Goal: Task Accomplishment & Management: Complete application form

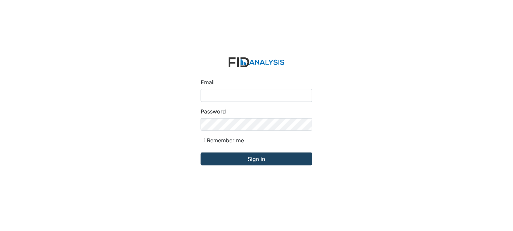
type input "[PERSON_NAME][EMAIL_ADDRESS][DOMAIN_NAME]"
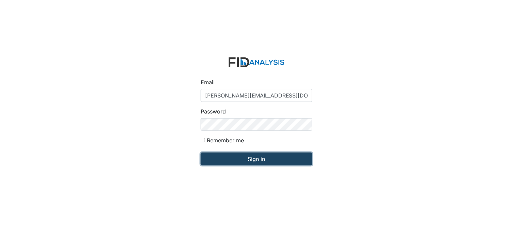
click at [262, 159] on input "Sign in" at bounding box center [257, 159] width 112 height 13
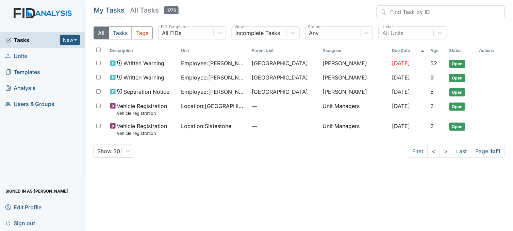
click at [28, 54] on link "Units" at bounding box center [42, 56] width 85 height 16
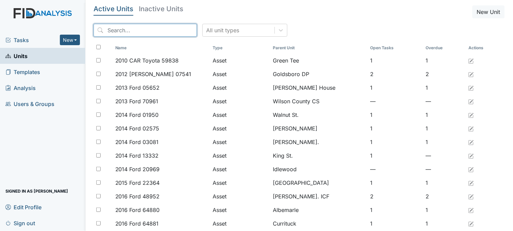
click at [141, 29] on input "search" at bounding box center [145, 30] width 103 height 13
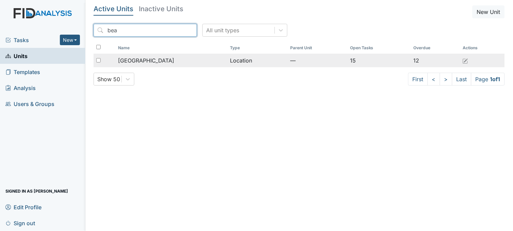
type input "bea"
click at [144, 57] on span "[GEOGRAPHIC_DATA]" at bounding box center [146, 60] width 56 height 8
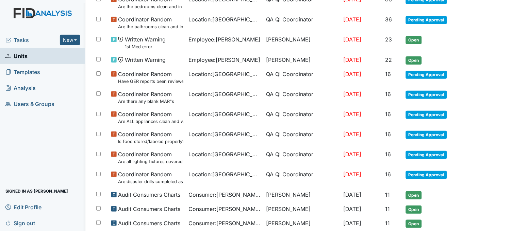
scroll to position [264, 0]
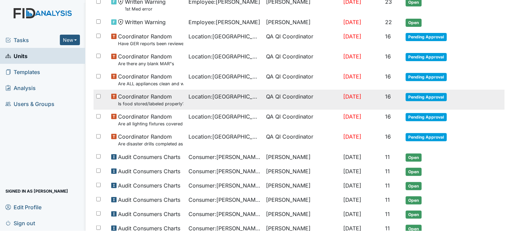
click at [198, 99] on span "Location : Beaufort Heights" at bounding box center [225, 96] width 72 height 8
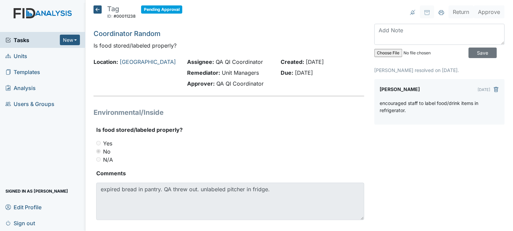
click at [94, 9] on icon at bounding box center [98, 9] width 8 height 8
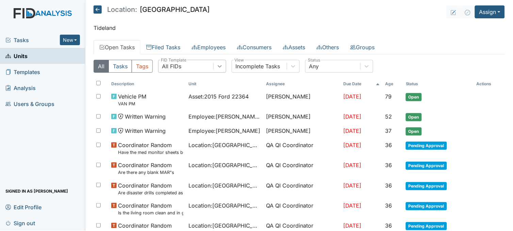
click at [220, 66] on icon at bounding box center [219, 66] width 7 height 7
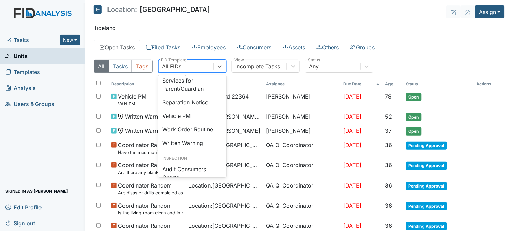
scroll to position [302, 0]
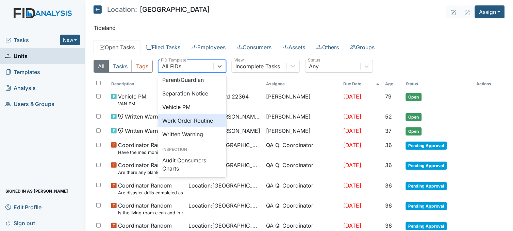
click at [201, 128] on div "Work Order Routine" at bounding box center [192, 121] width 68 height 14
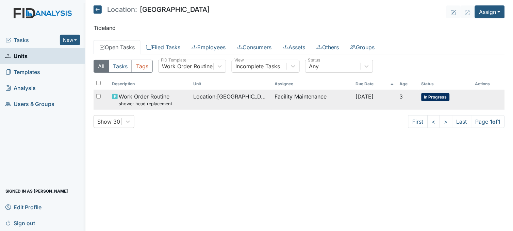
click at [216, 103] on td "Location : Beaufort Heights" at bounding box center [230, 100] width 81 height 20
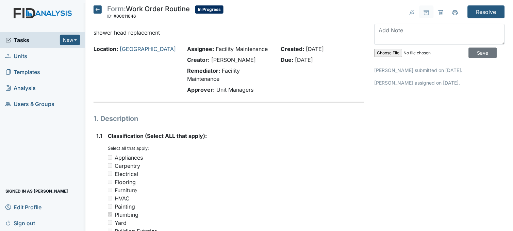
click at [99, 9] on icon at bounding box center [98, 9] width 8 height 8
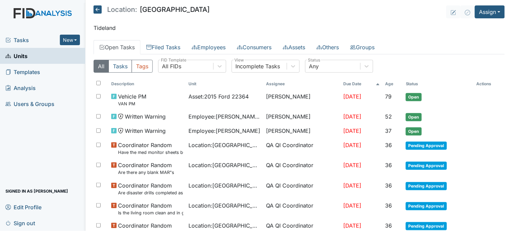
click at [27, 53] on span "Units" at bounding box center [16, 56] width 22 height 11
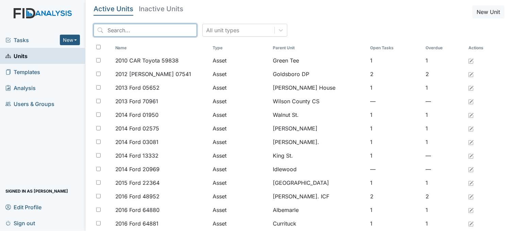
click at [142, 32] on input "search" at bounding box center [145, 30] width 103 height 13
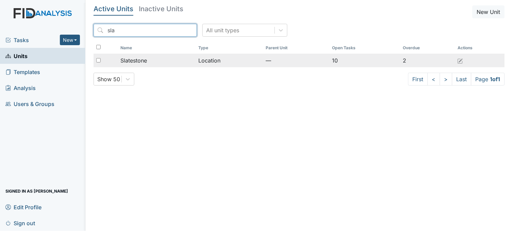
type input "sla"
click at [143, 62] on span "Slatestone" at bounding box center [133, 60] width 27 height 8
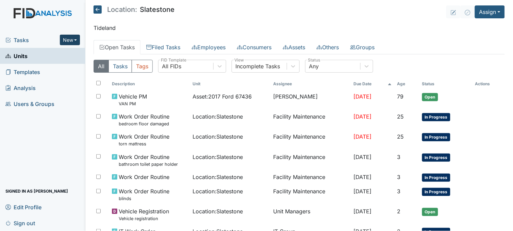
click at [76, 39] on button "New" at bounding box center [70, 40] width 20 height 11
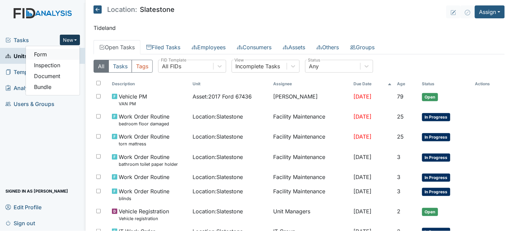
click at [53, 55] on link "Form" at bounding box center [53, 54] width 54 height 11
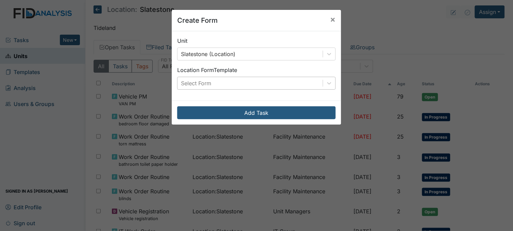
click at [219, 79] on div "Select Form" at bounding box center [250, 83] width 145 height 12
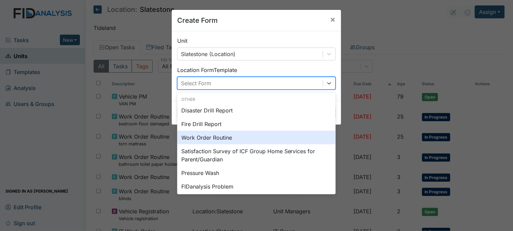
click at [203, 139] on div "Work Order Routine" at bounding box center [256, 138] width 158 height 14
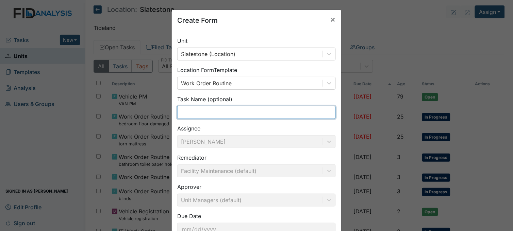
click at [195, 109] on input "text" at bounding box center [256, 112] width 158 height 13
type input "d"
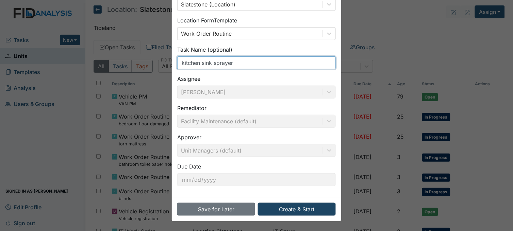
type input "kitchen sink sprayer"
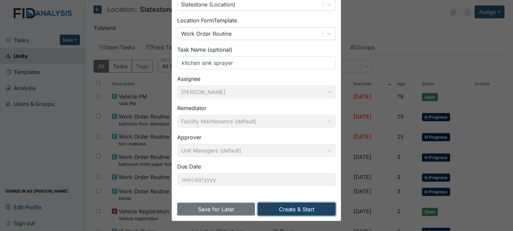
click at [292, 209] on button "Create & Start" at bounding box center [297, 209] width 78 height 13
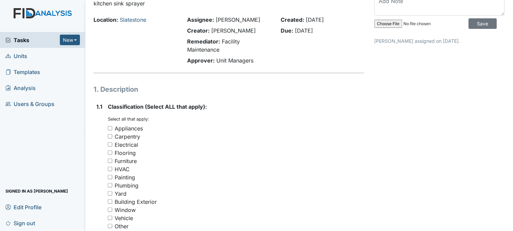
scroll to position [113, 0]
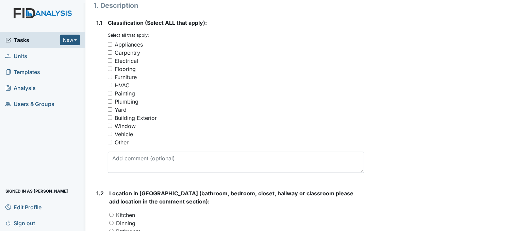
click at [111, 101] on input "Plumbing" at bounding box center [110, 101] width 4 height 4
checkbox input "true"
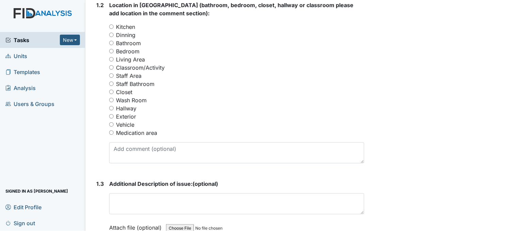
scroll to position [302, 0]
click at [113, 24] on input "Kitchen" at bounding box center [111, 26] width 4 height 4
radio input "true"
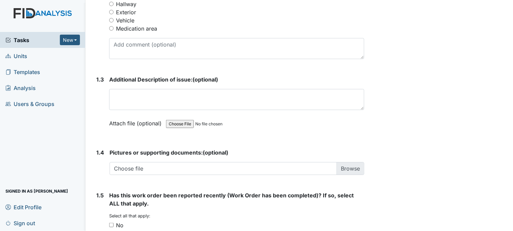
scroll to position [416, 0]
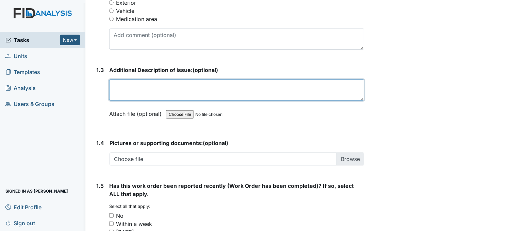
click at [161, 82] on textarea at bounding box center [236, 90] width 255 height 21
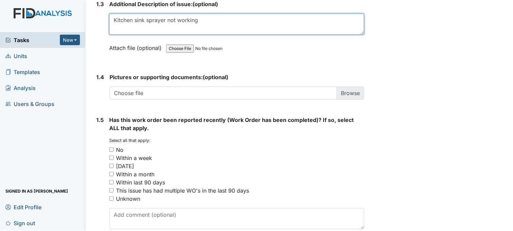
scroll to position [514, 0]
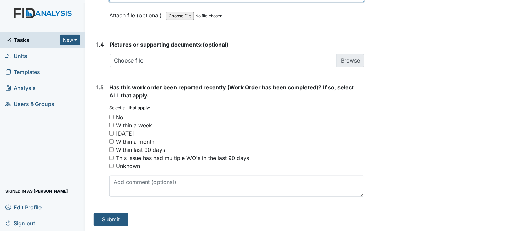
type textarea "Kitchen sink sprayer not working"
click at [110, 115] on input "No" at bounding box center [111, 117] width 4 height 4
checkbox input "true"
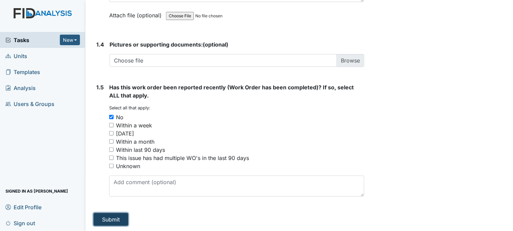
click at [117, 218] on button "Submit" at bounding box center [111, 219] width 35 height 13
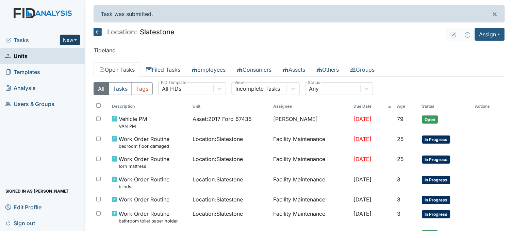
click at [75, 39] on button "New" at bounding box center [70, 40] width 20 height 11
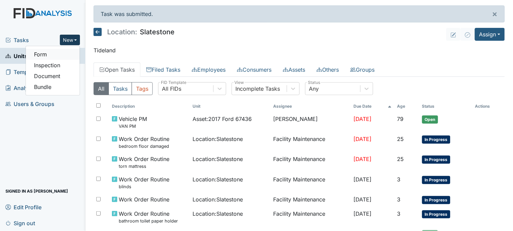
click at [65, 55] on link "Form" at bounding box center [53, 54] width 54 height 11
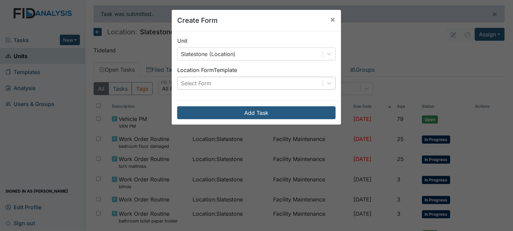
click at [217, 80] on div "Select Form" at bounding box center [250, 83] width 145 height 12
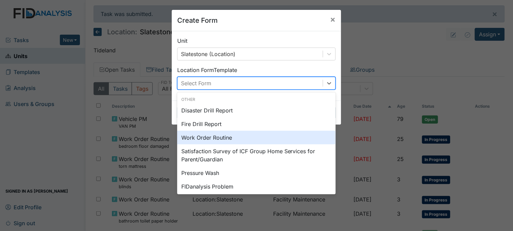
click at [201, 137] on div "Work Order Routine" at bounding box center [256, 138] width 158 height 14
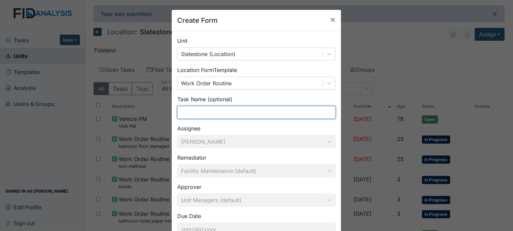
click at [200, 116] on input "text" at bounding box center [256, 112] width 158 height 13
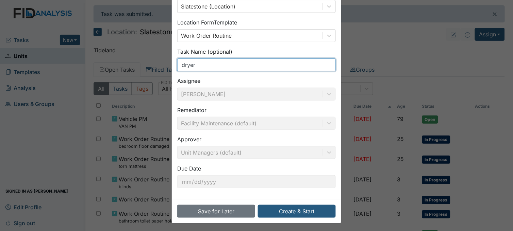
scroll to position [50, 0]
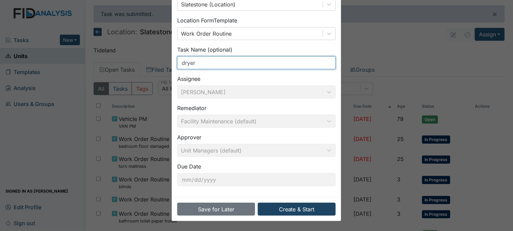
type input "dryer"
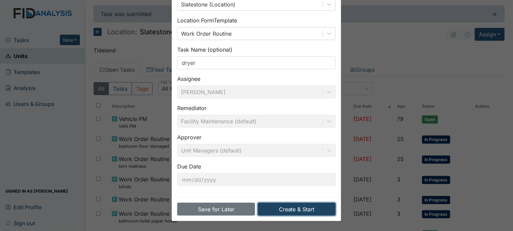
click at [297, 209] on button "Create & Start" at bounding box center [297, 209] width 78 height 13
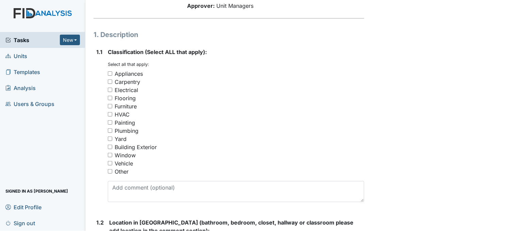
scroll to position [113, 0]
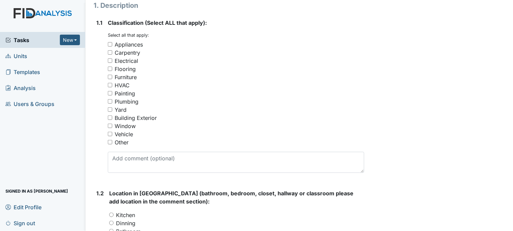
click at [110, 141] on input "Other" at bounding box center [110, 142] width 4 height 4
checkbox input "true"
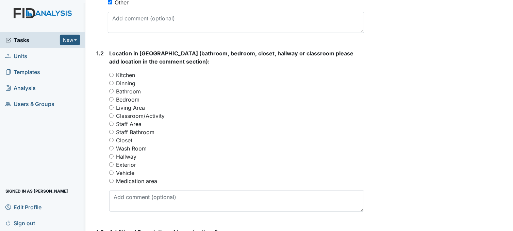
scroll to position [264, 0]
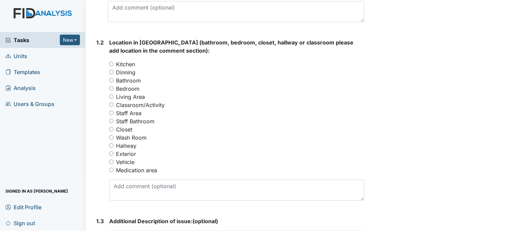
click at [112, 135] on input "Wash Room" at bounding box center [111, 137] width 4 height 4
radio input "true"
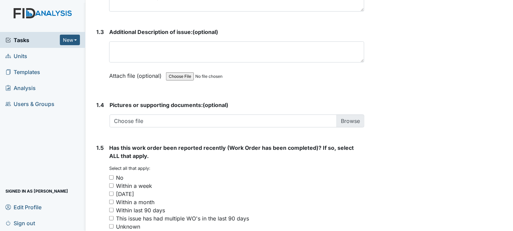
scroll to position [491, 0]
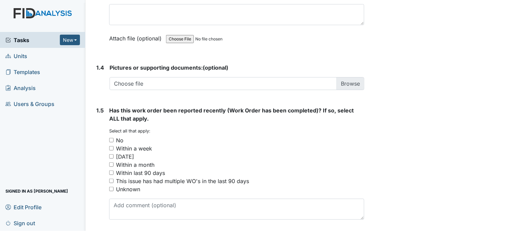
click at [112, 139] on input "No" at bounding box center [111, 140] width 4 height 4
checkbox input "true"
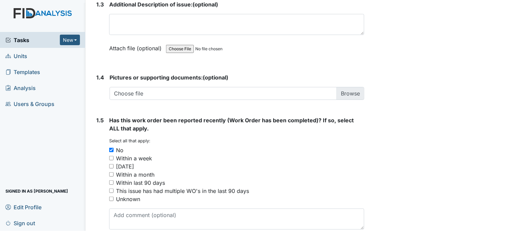
scroll to position [514, 0]
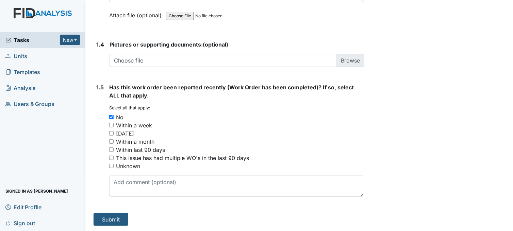
click at [111, 150] on input "Within last 90 days" at bounding box center [111, 150] width 4 height 4
click at [111, 148] on input "Within last 90 days" at bounding box center [111, 150] width 4 height 4
click at [111, 149] on input "Within last 90 days" at bounding box center [111, 150] width 4 height 4
checkbox input "true"
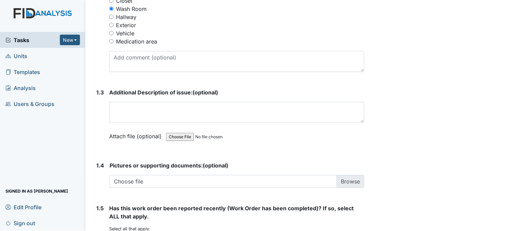
scroll to position [401, 0]
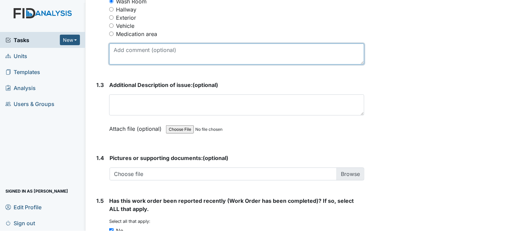
click at [137, 58] on textarea at bounding box center [236, 54] width 255 height 21
type textarea "d"
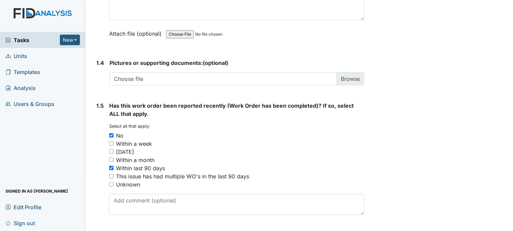
scroll to position [514, 0]
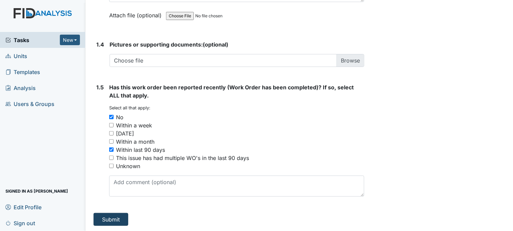
type textarea "taking two or three cycles to dry clothes."
click at [119, 215] on button "Submit" at bounding box center [111, 219] width 35 height 13
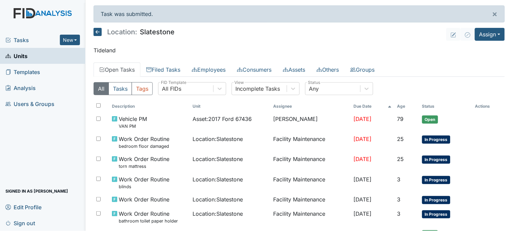
click at [51, 57] on link "Units" at bounding box center [42, 56] width 85 height 16
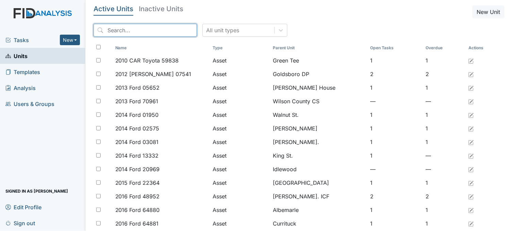
click at [158, 31] on input "search" at bounding box center [145, 30] width 103 height 13
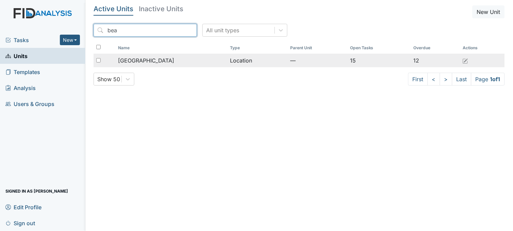
type input "bea"
click at [161, 58] on span "[GEOGRAPHIC_DATA]" at bounding box center [146, 60] width 56 height 8
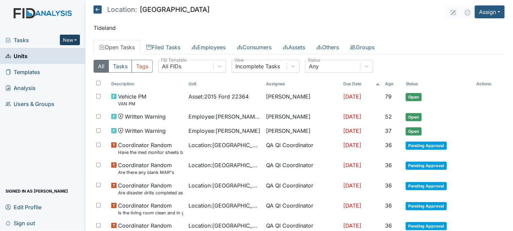
click at [74, 38] on button "New" at bounding box center [70, 40] width 20 height 11
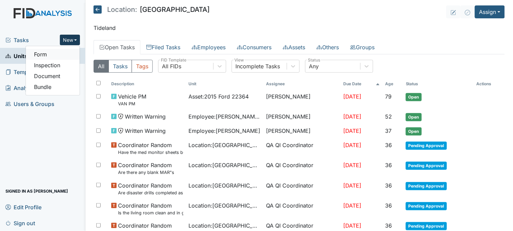
click at [64, 52] on link "Form" at bounding box center [53, 54] width 54 height 11
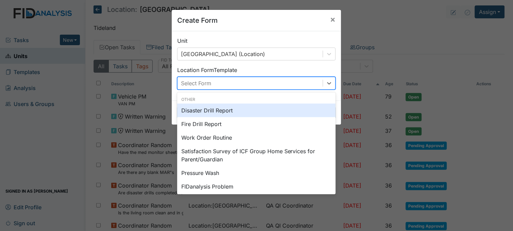
click at [246, 79] on div "Select Form" at bounding box center [250, 83] width 145 height 12
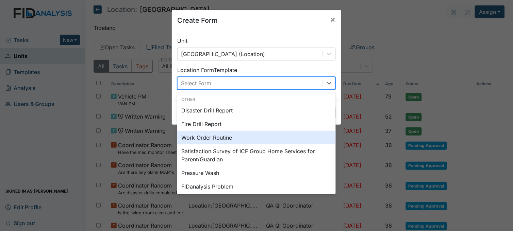
click at [222, 136] on div "Work Order Routine" at bounding box center [256, 138] width 158 height 14
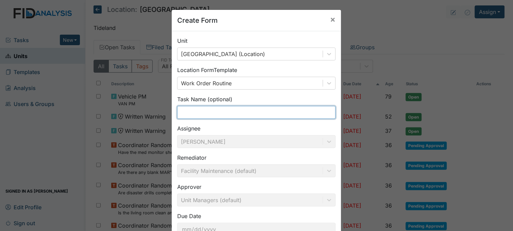
click at [209, 110] on input "text" at bounding box center [256, 112] width 158 height 13
type input "curtain rod"
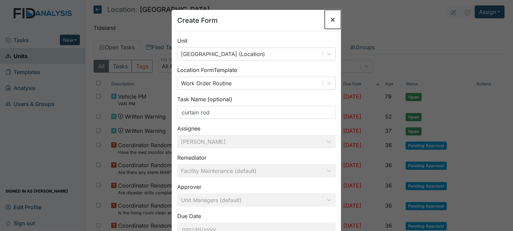
click at [330, 20] on span "×" at bounding box center [332, 19] width 5 height 10
